Goal: Browse casually

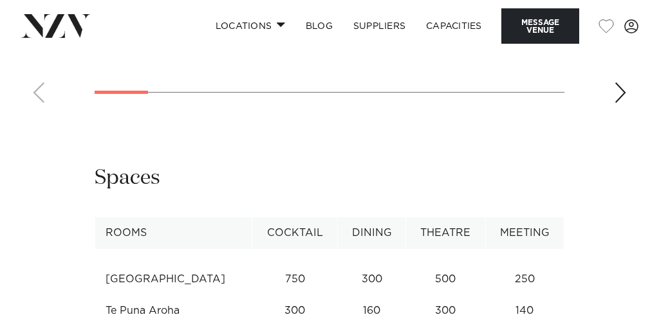
scroll to position [2151, 0]
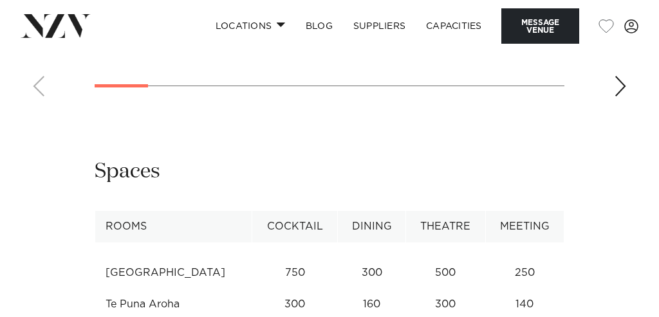
click at [620, 96] on div "Next slide" at bounding box center [620, 86] width 13 height 21
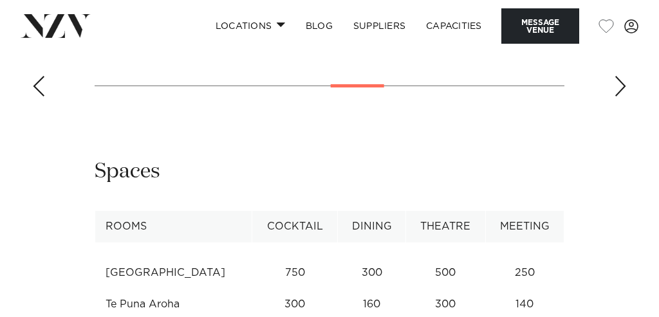
click at [620, 96] on div "Next slide" at bounding box center [620, 86] width 13 height 21
click at [619, 96] on div "Next slide" at bounding box center [620, 86] width 13 height 21
